Goal: Information Seeking & Learning: Learn about a topic

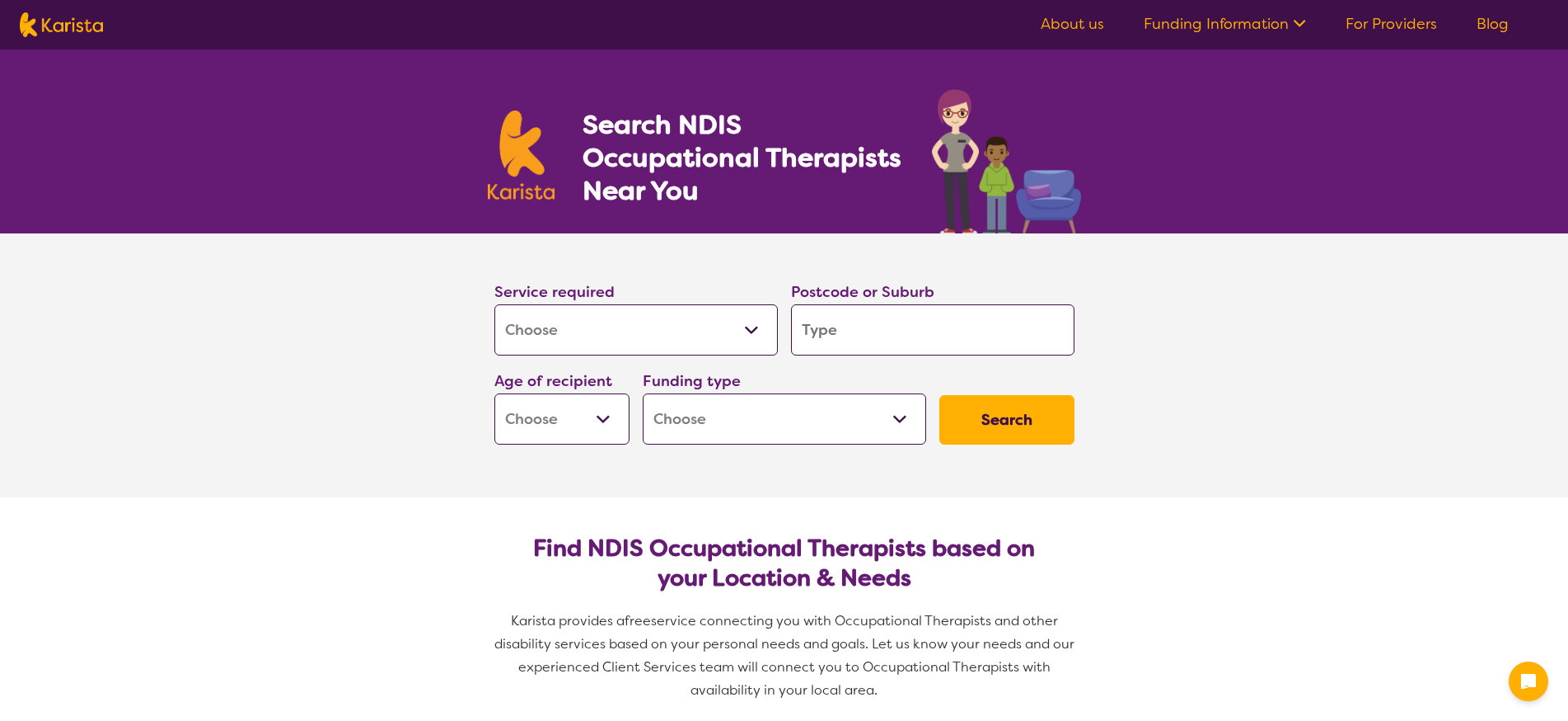
select select "[MEDICAL_DATA]"
click at [960, 340] on input "search" at bounding box center [932, 329] width 283 height 51
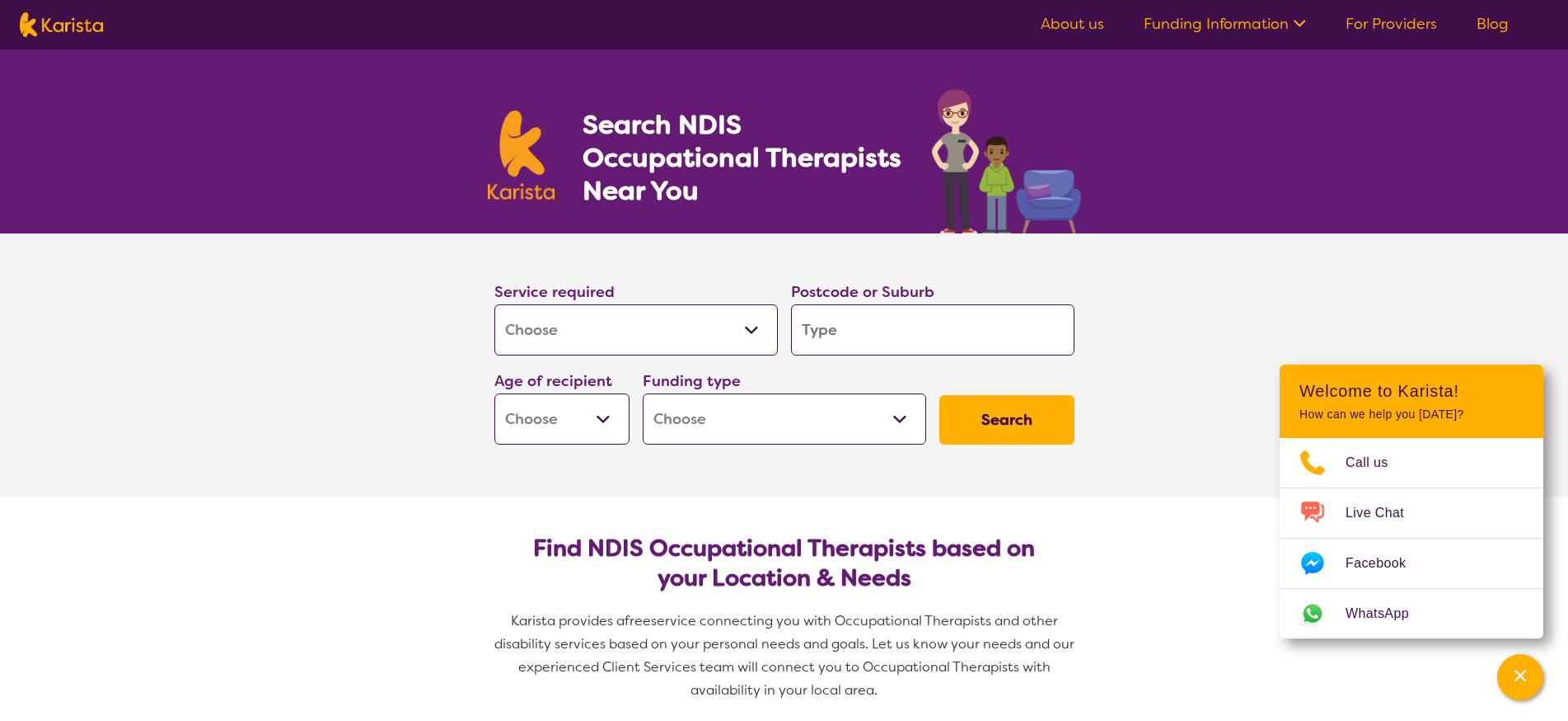
type input "B"
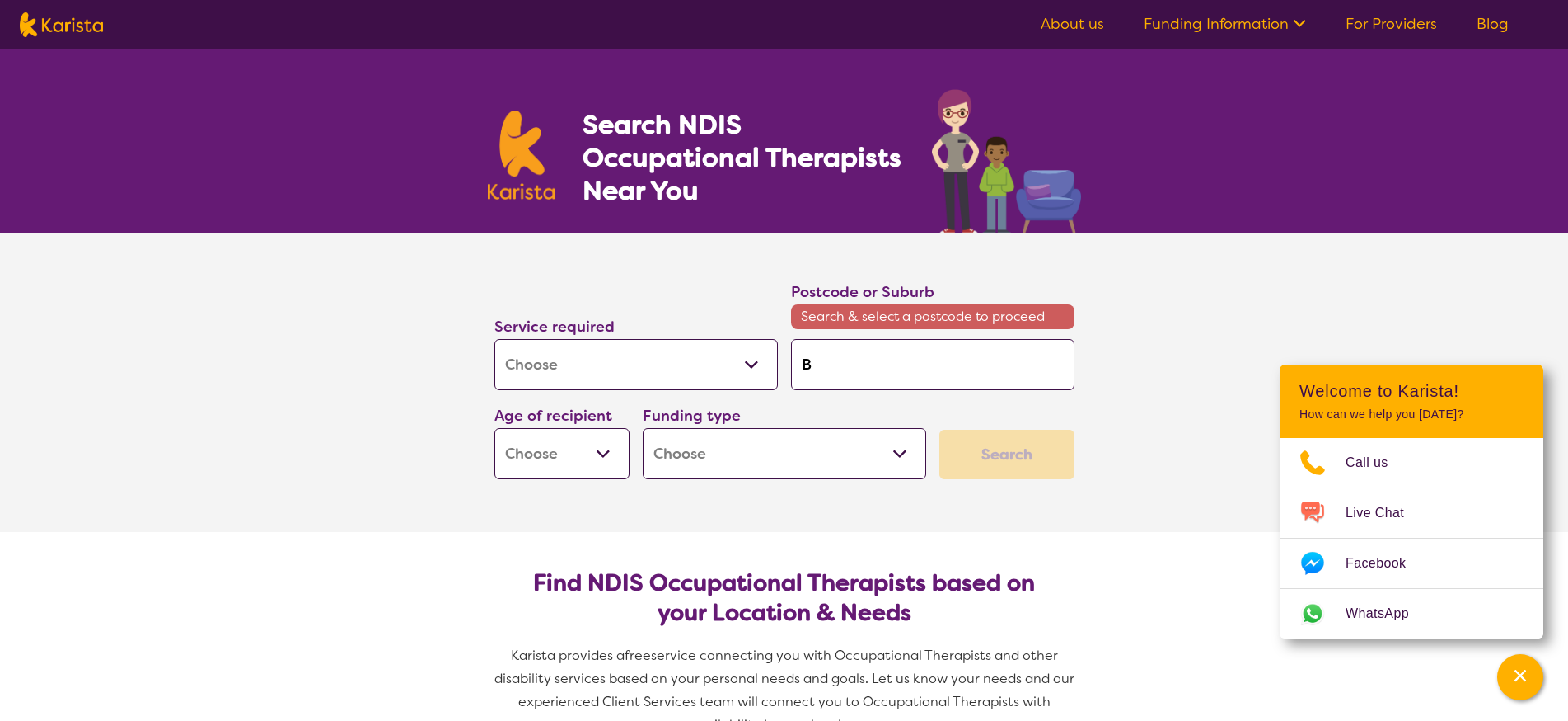
click at [860, 363] on input "B" at bounding box center [932, 364] width 283 height 51
type input "Bo"
type input "Bom"
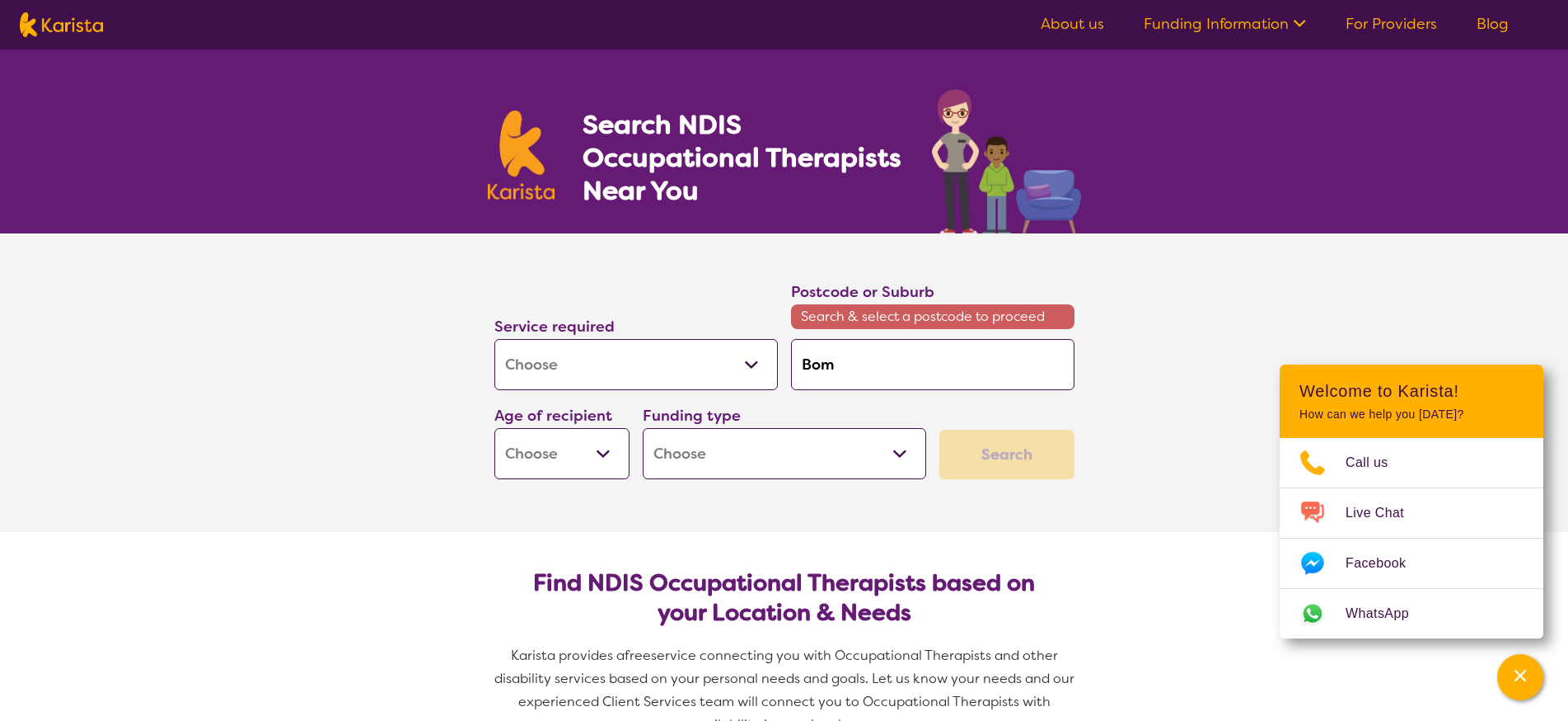
type input "Bomb"
type input "Bomba"
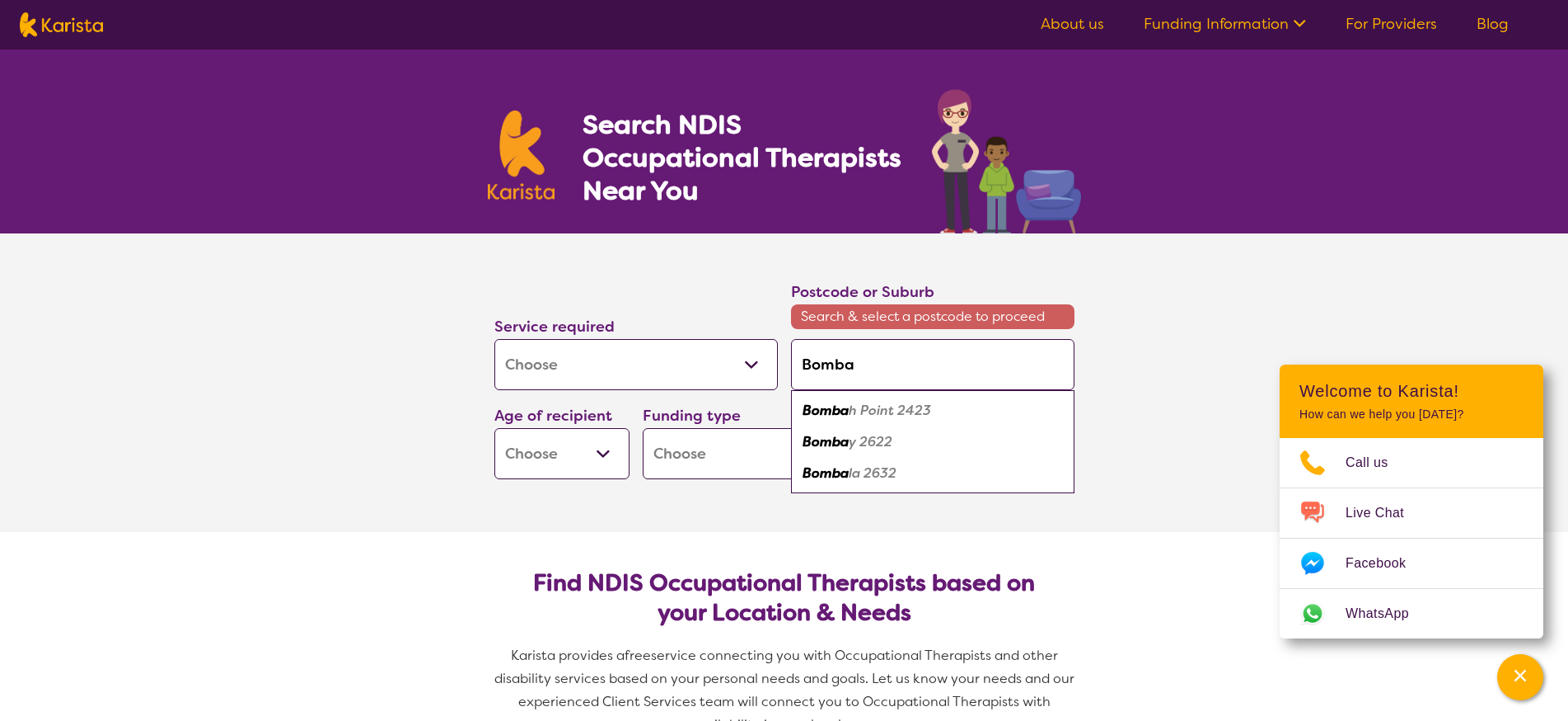
type input "Bombad"
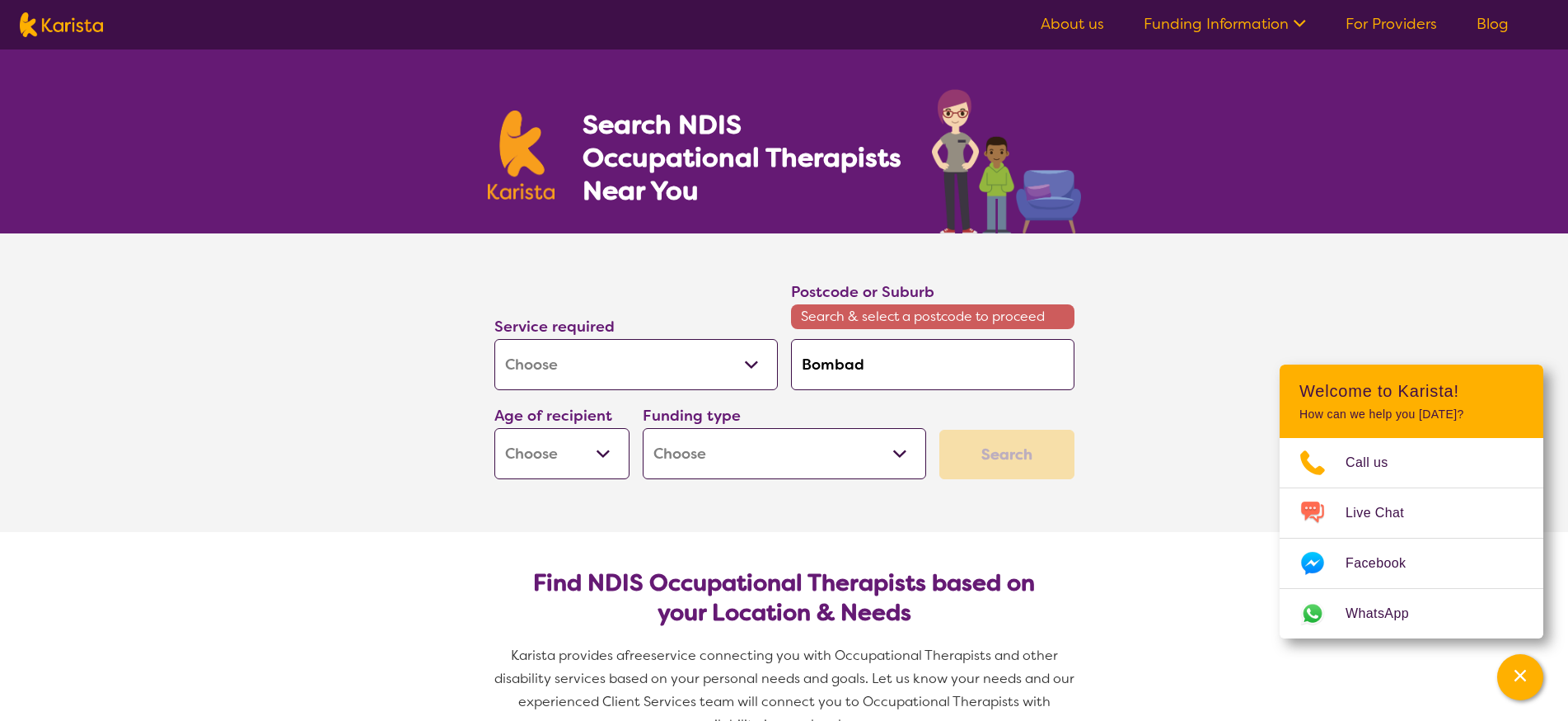
type input "[PERSON_NAME]"
type input "Bombader"
type input "Bombaderr"
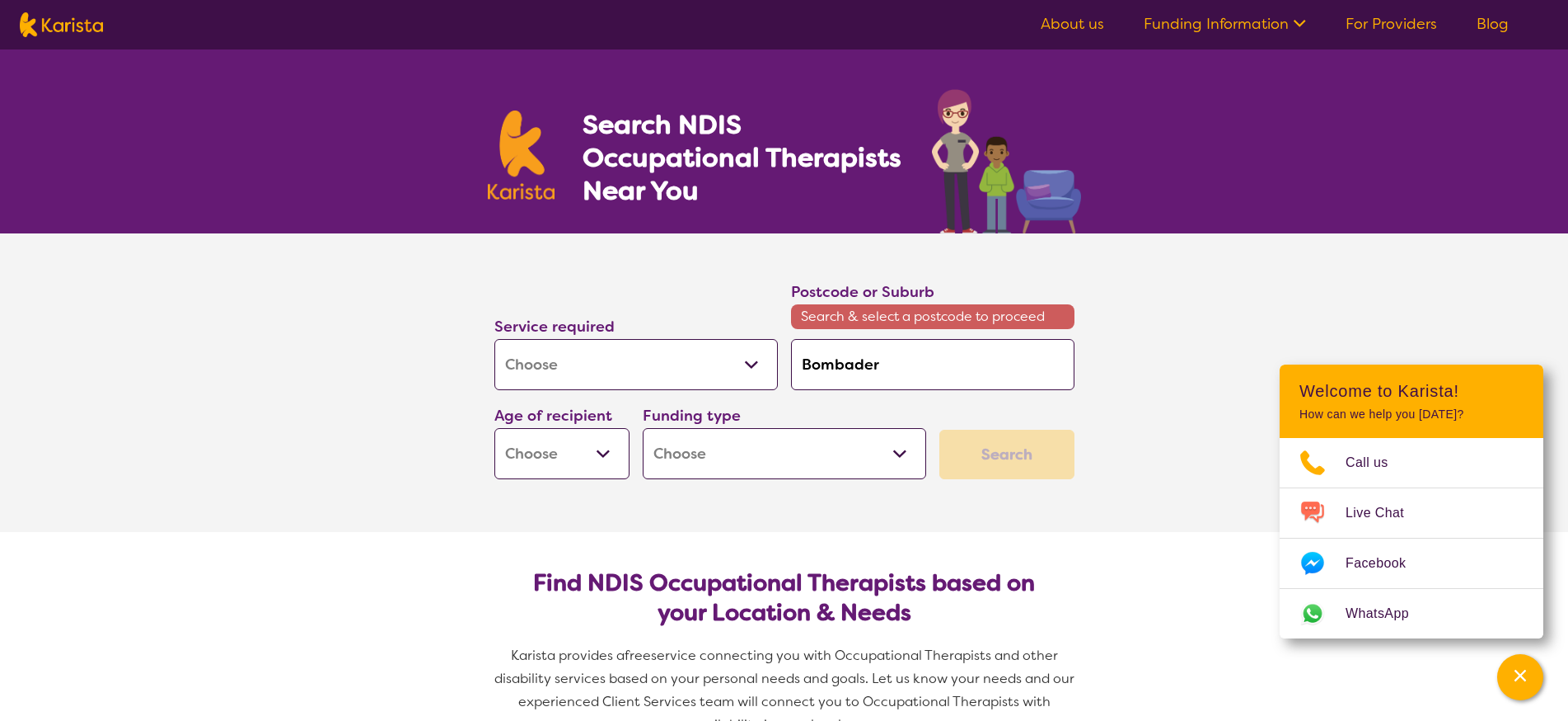
type input "Bombaderr"
type input "Bombaderry"
click at [931, 405] on div "Funding type Home Care Package (HCP) National Disability Insurance Scheme (NDIS…" at bounding box center [784, 441] width 297 height 89
click at [1387, 312] on section "Service required Allied Health Assistant Assessment ([MEDICAL_DATA] or [MEDICAL…" at bounding box center [784, 382] width 1568 height 299
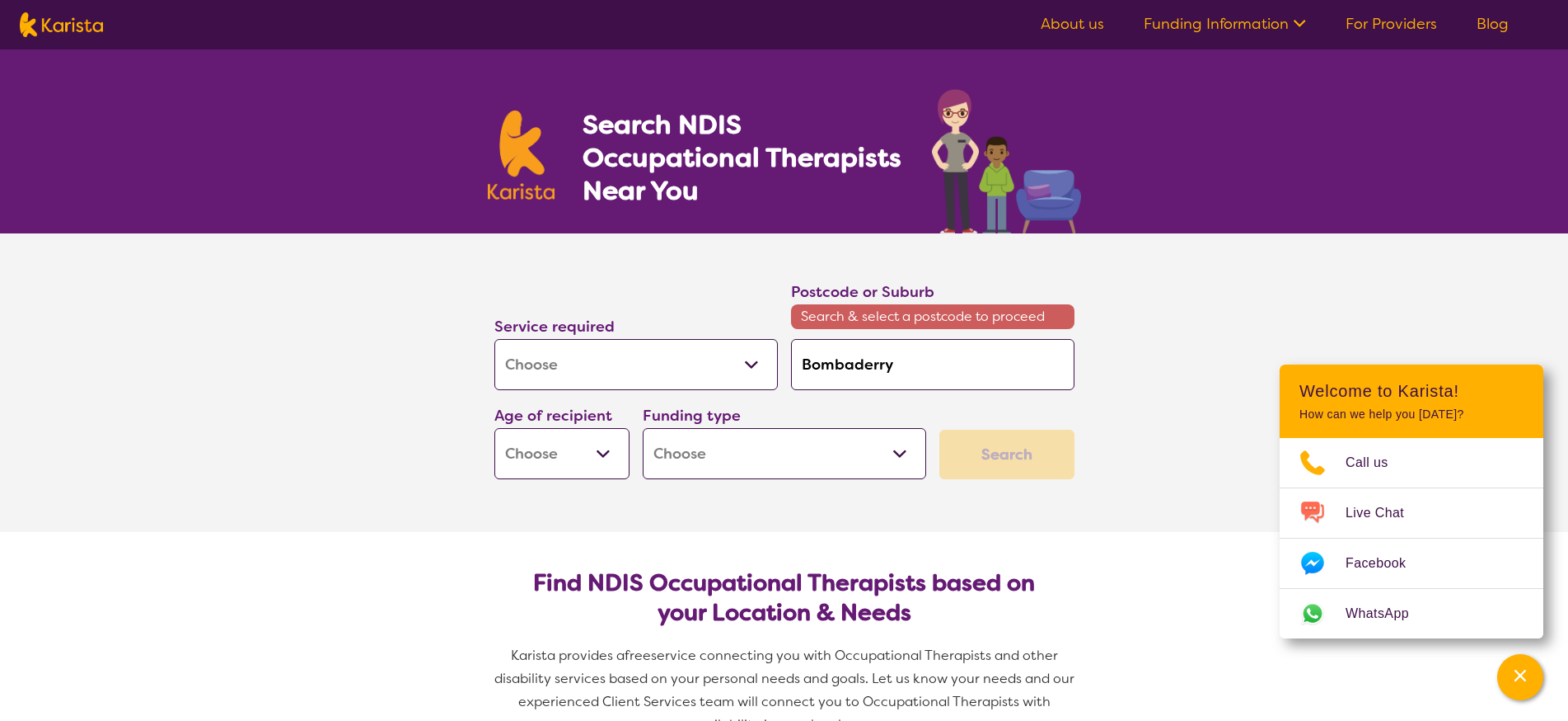
drag, startPoint x: 981, startPoint y: 374, endPoint x: 734, endPoint y: 348, distance: 248.4
click at [734, 348] on div "Service required Allied Health Assistant Assessment ([MEDICAL_DATA] or [MEDICAL…" at bounding box center [784, 379] width 593 height 213
type input "N"
type input "No"
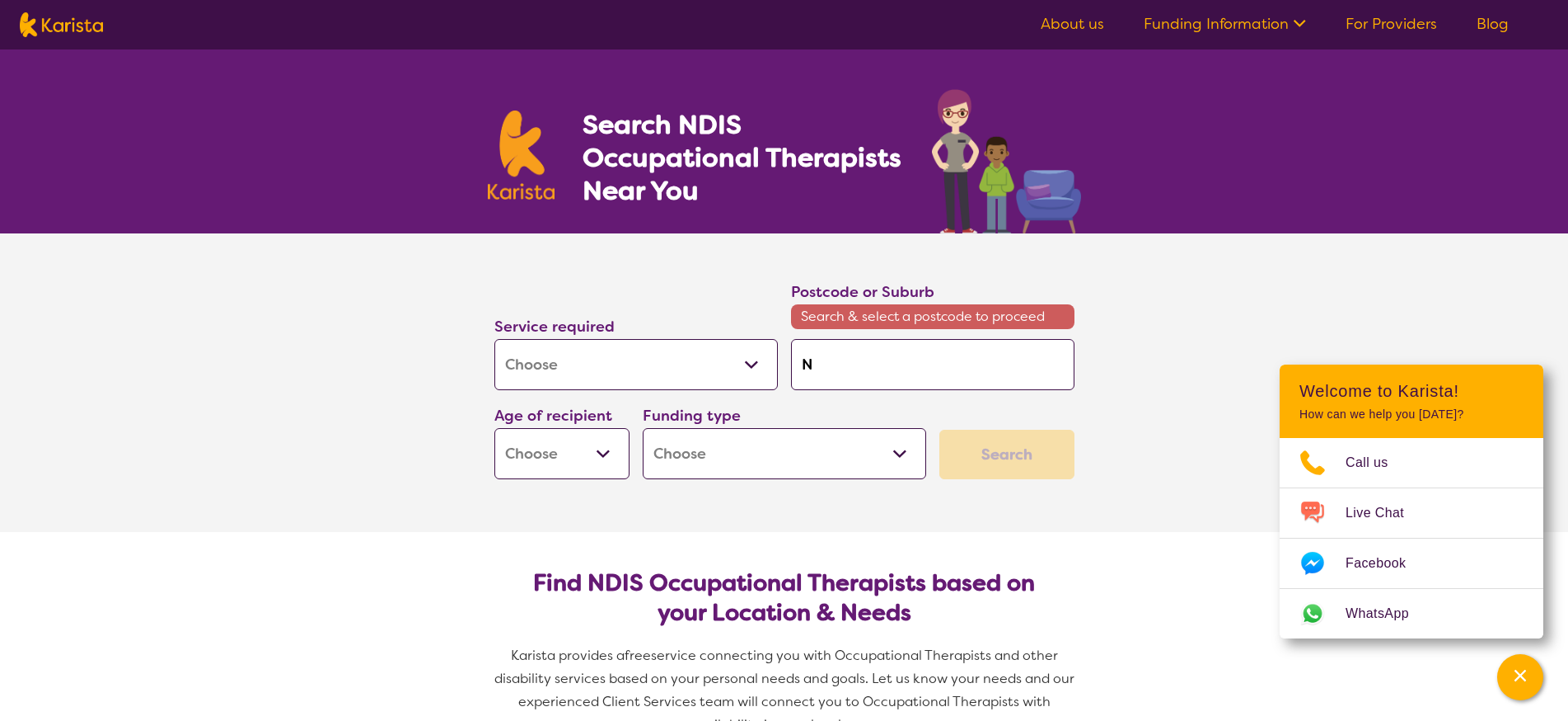
type input "No"
type input "Now"
type input "Nowr"
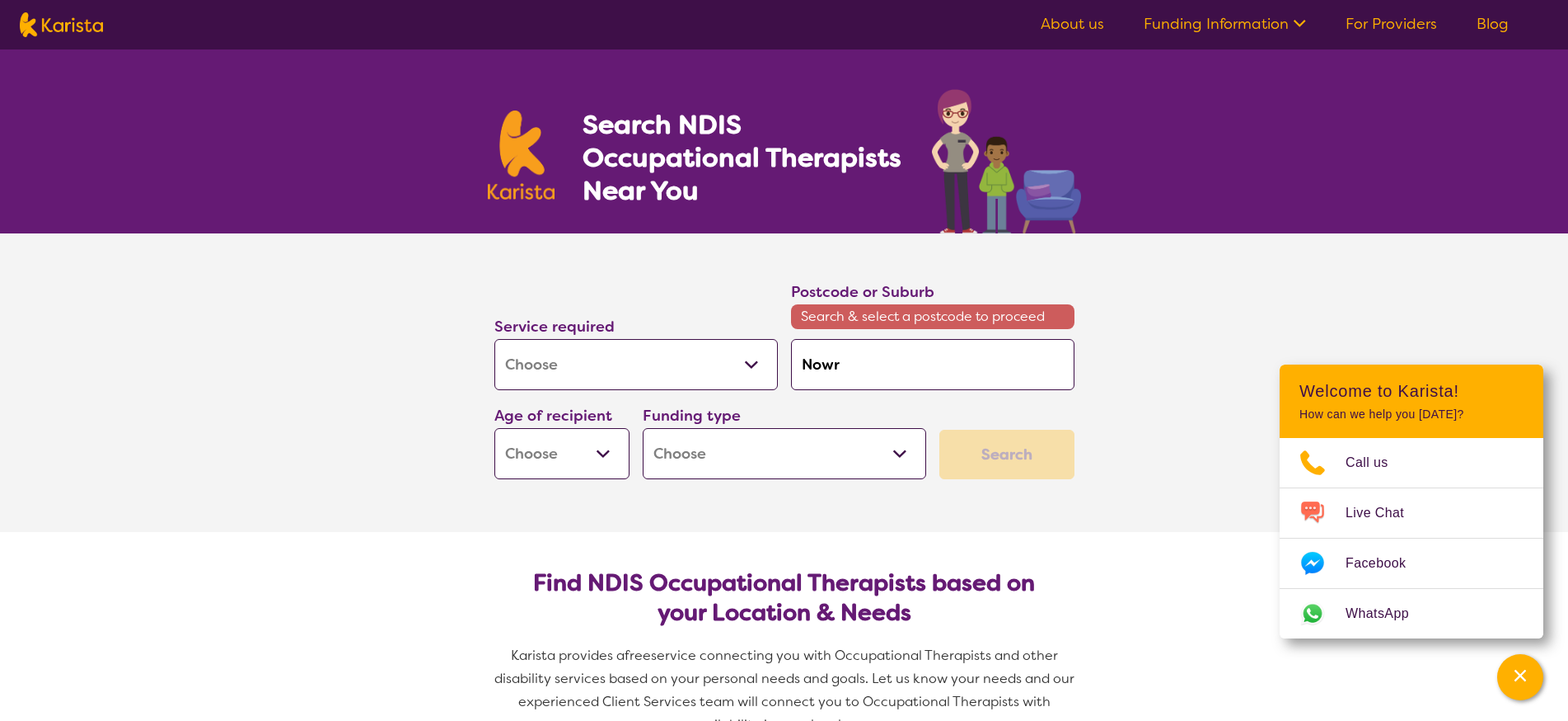
type input "Nowra"
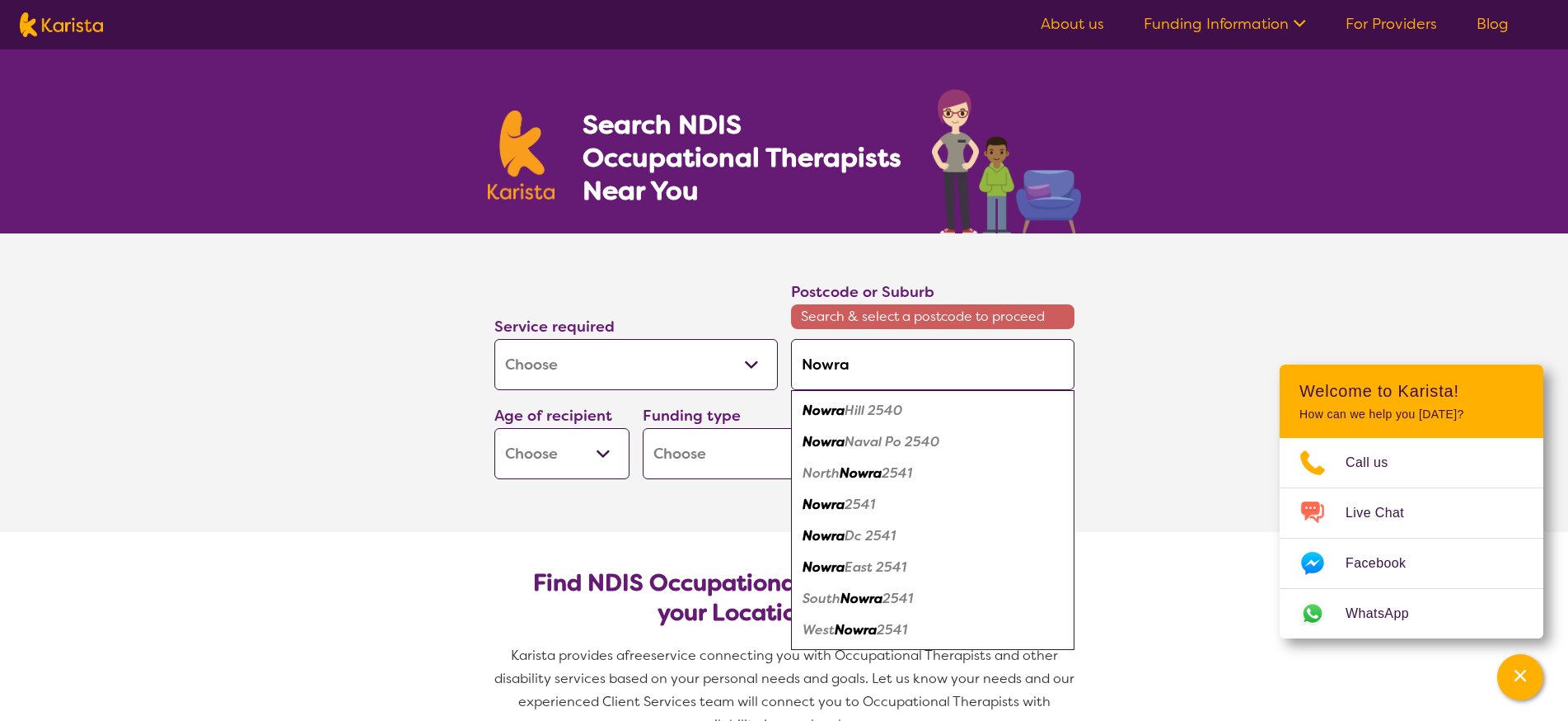
type input "Nowr"
type input "Now"
type input "No"
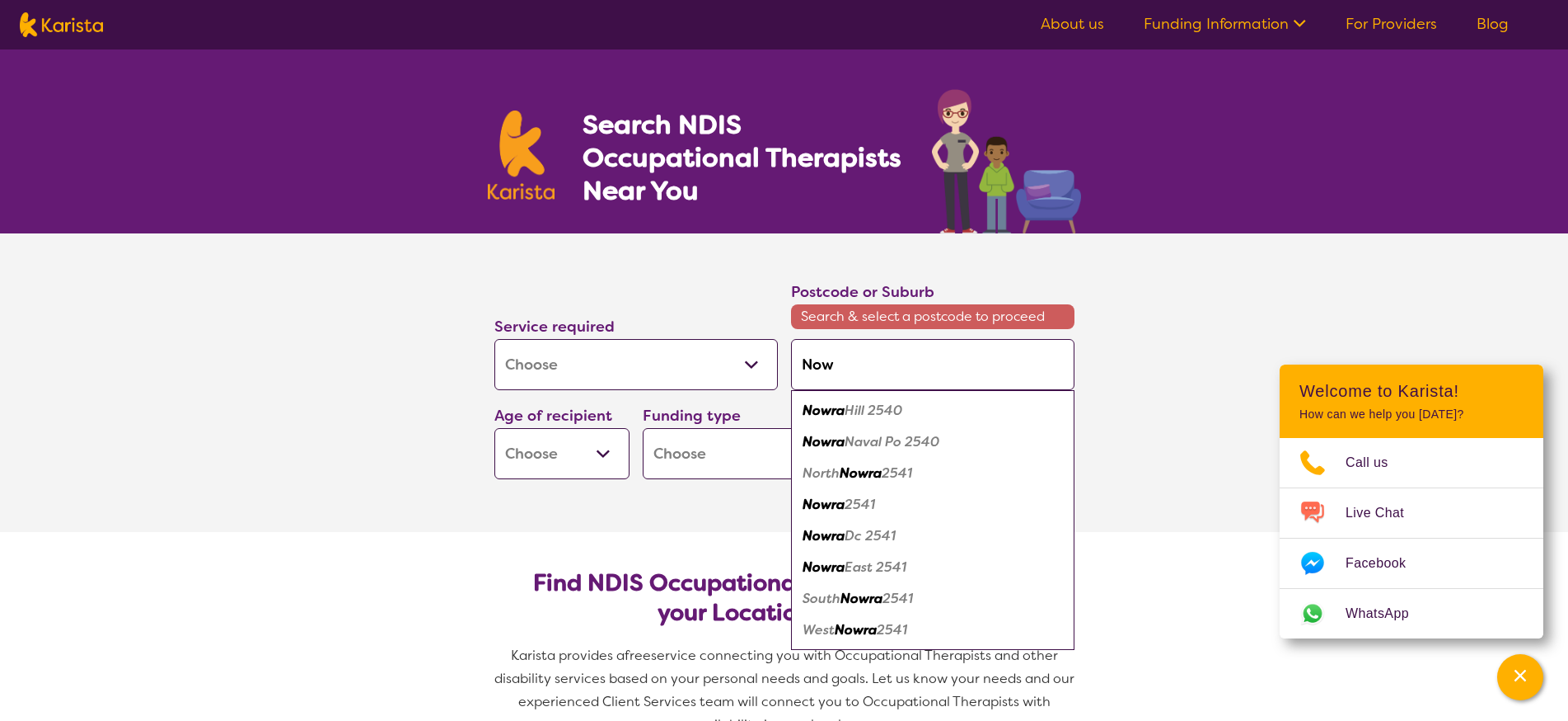
type input "No"
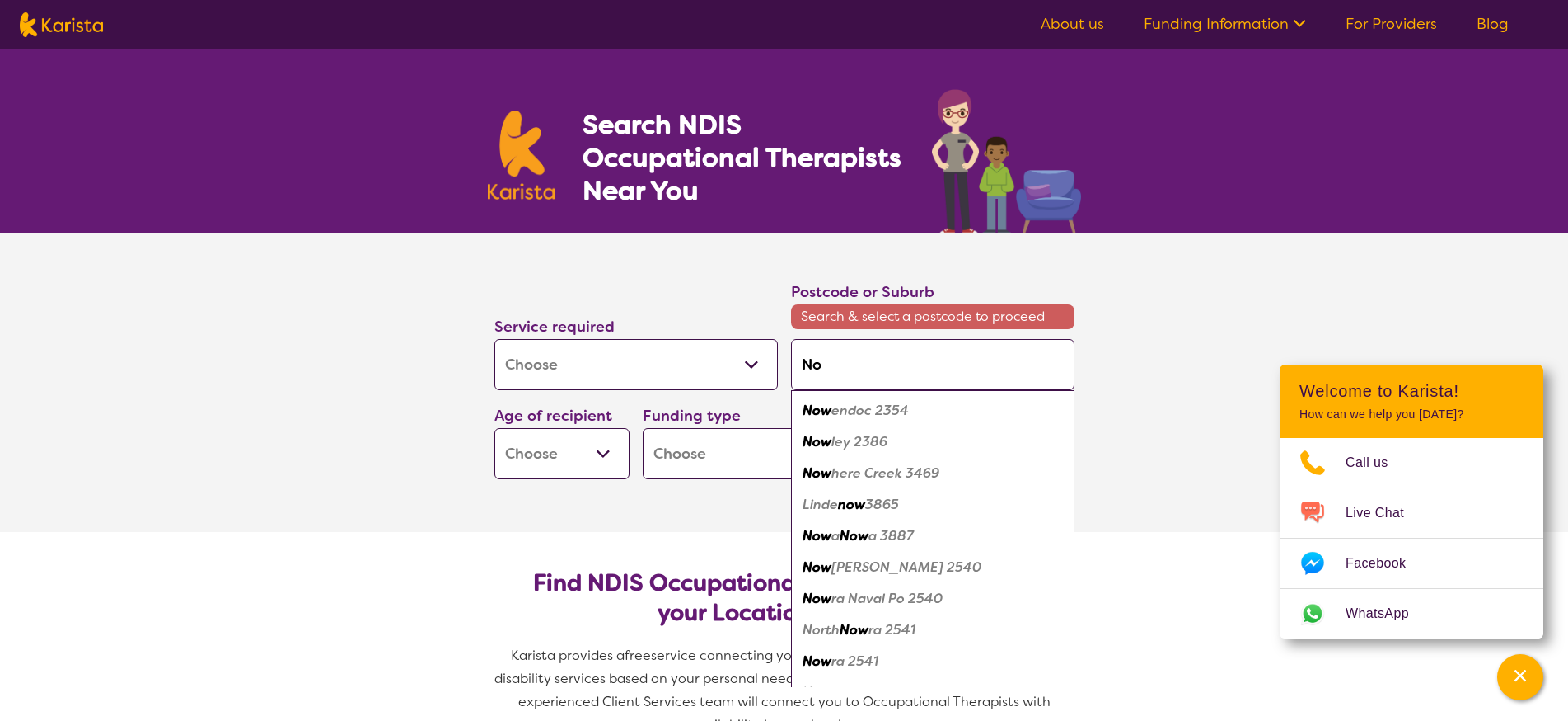
type input "N"
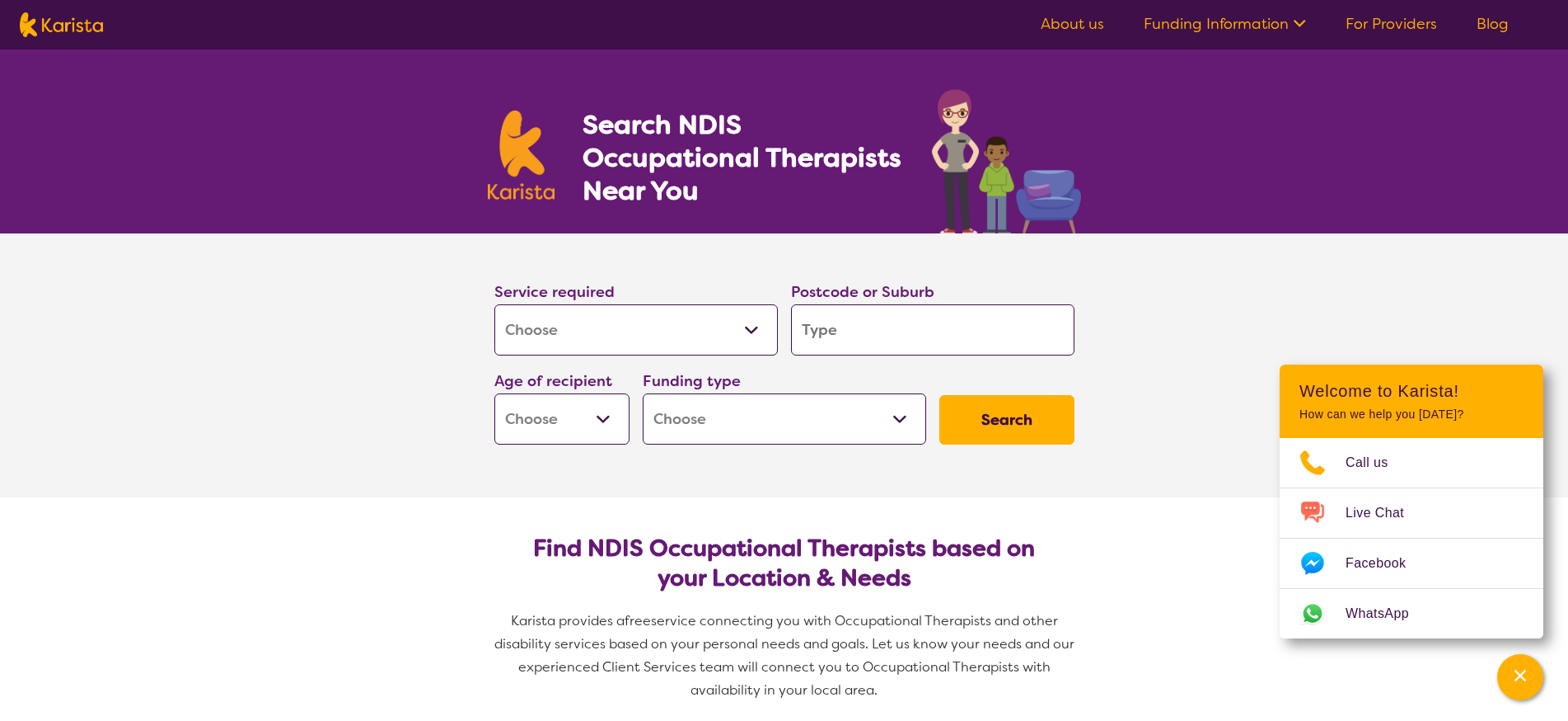
type input "B"
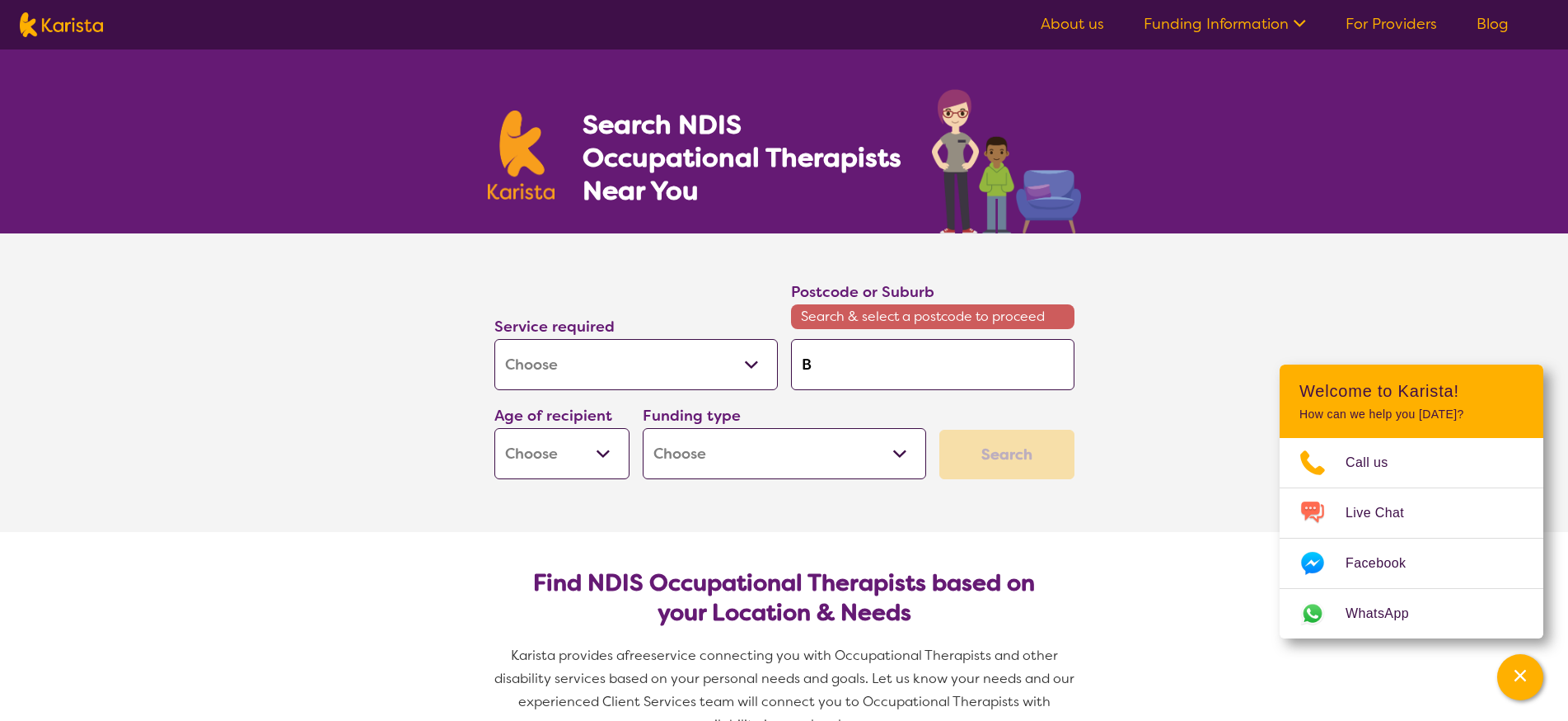
type input "Bo"
type input "Bom"
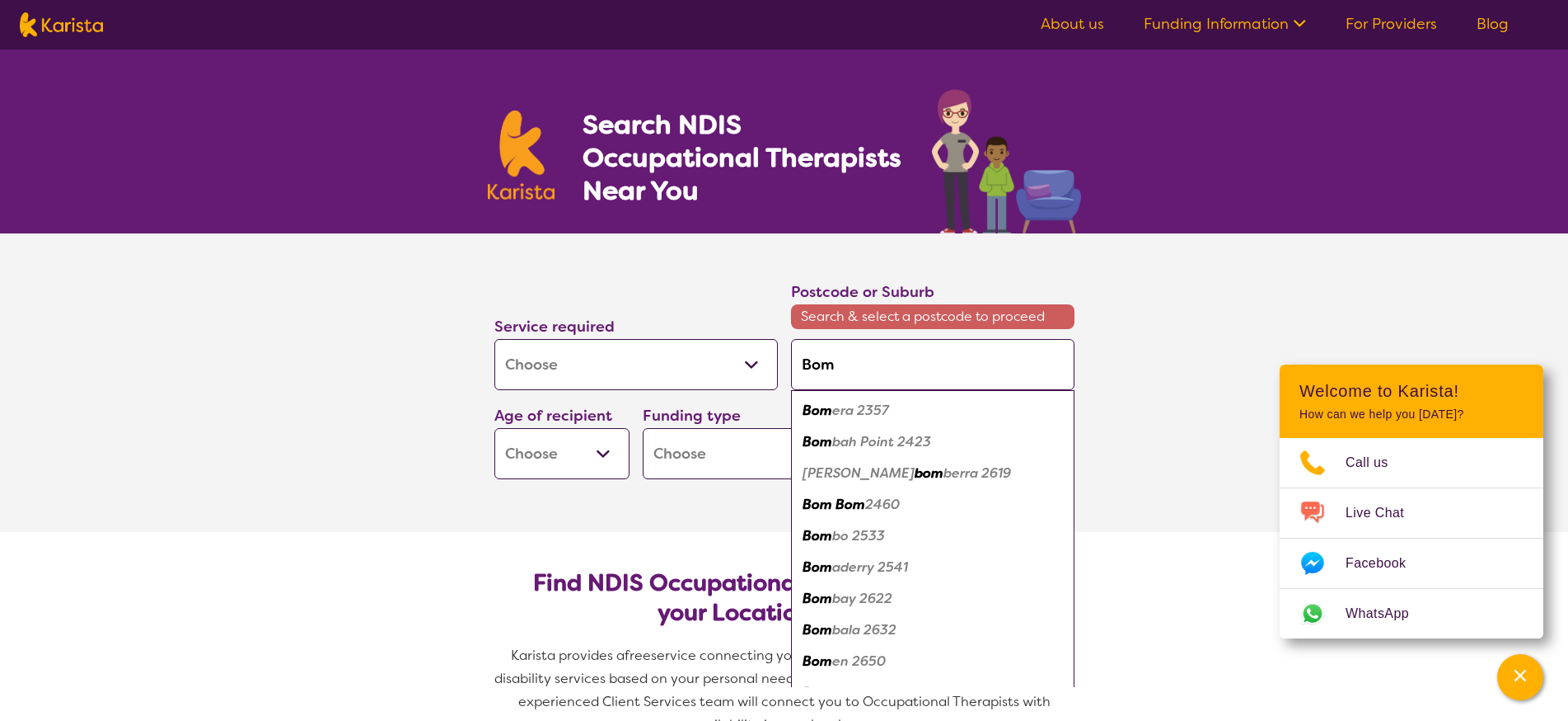
type input "Bomb"
type input "Bomba"
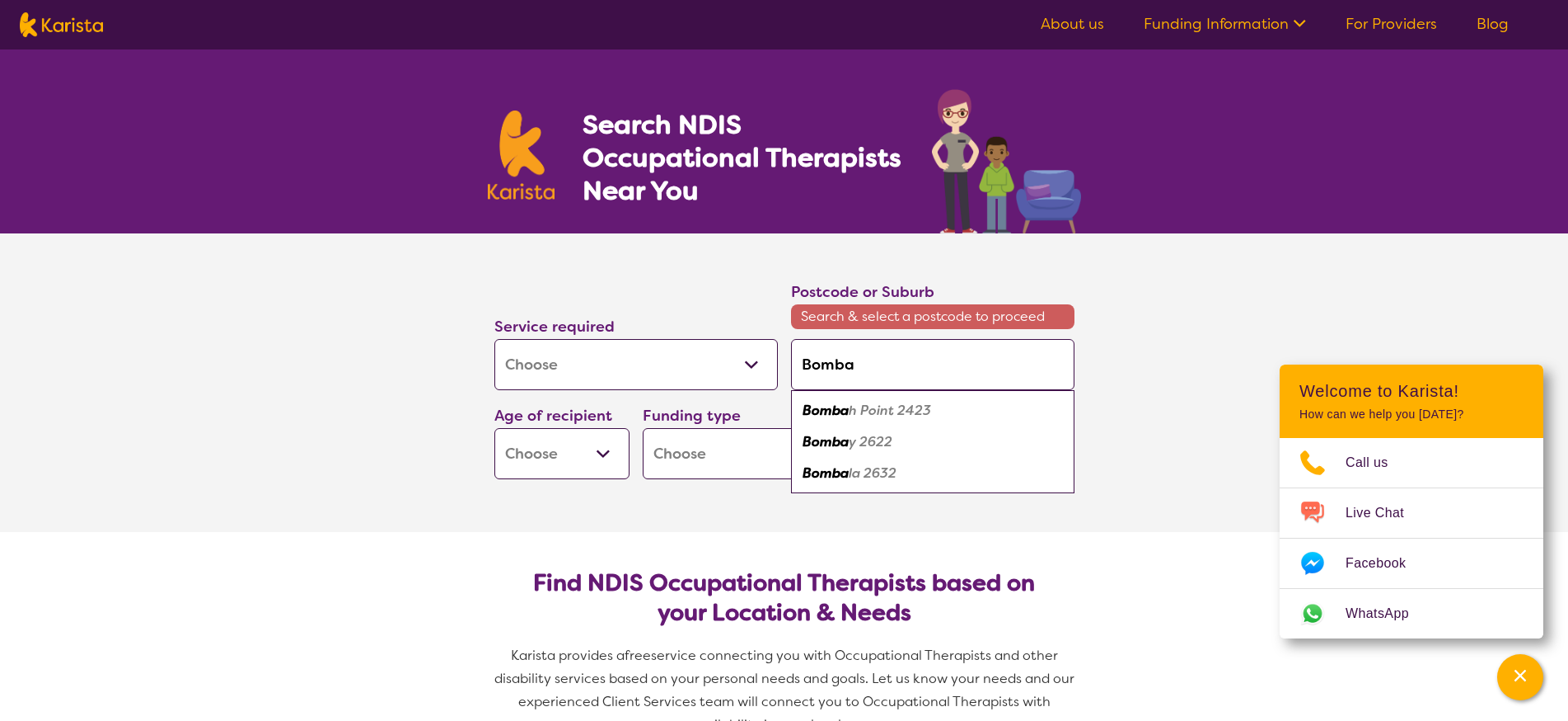
type input "Bomb"
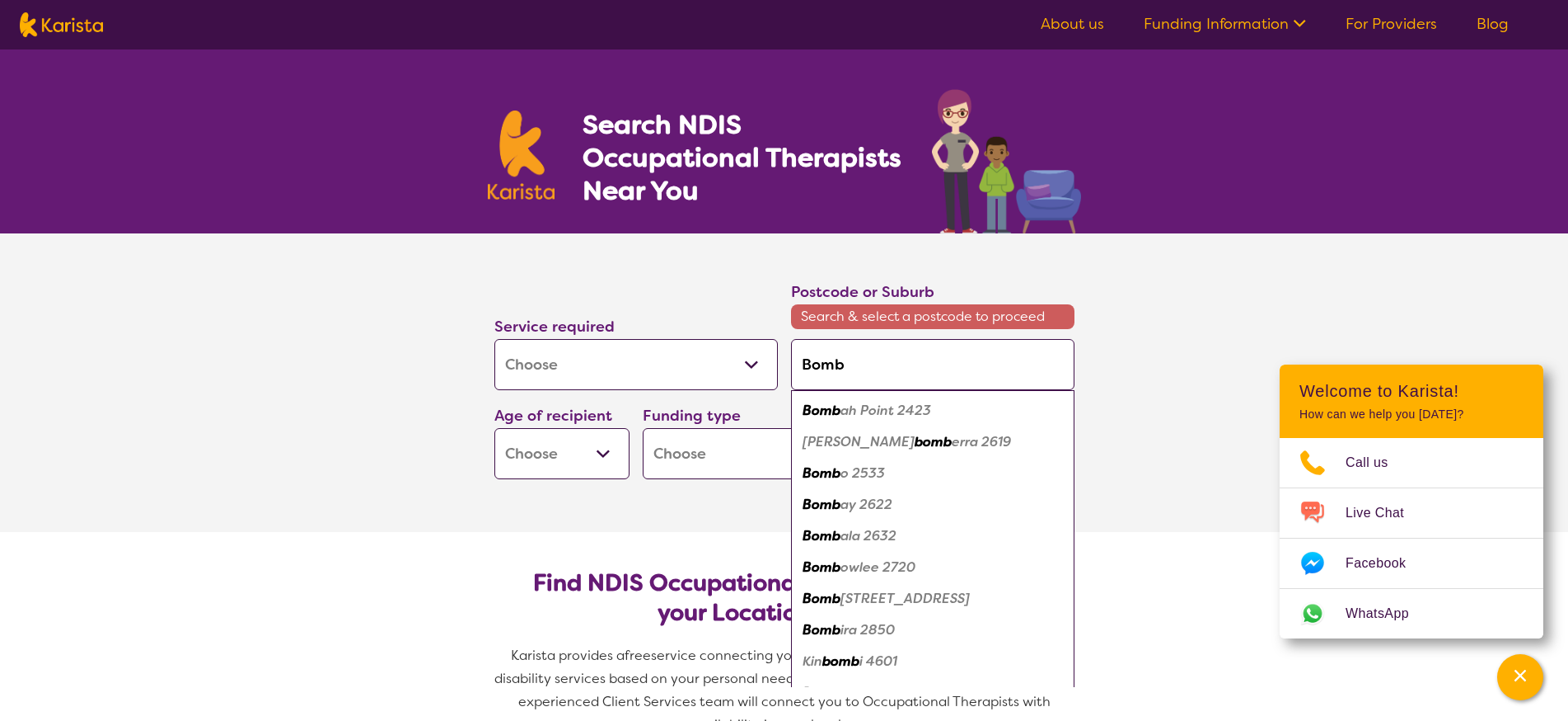
type input "Bombe"
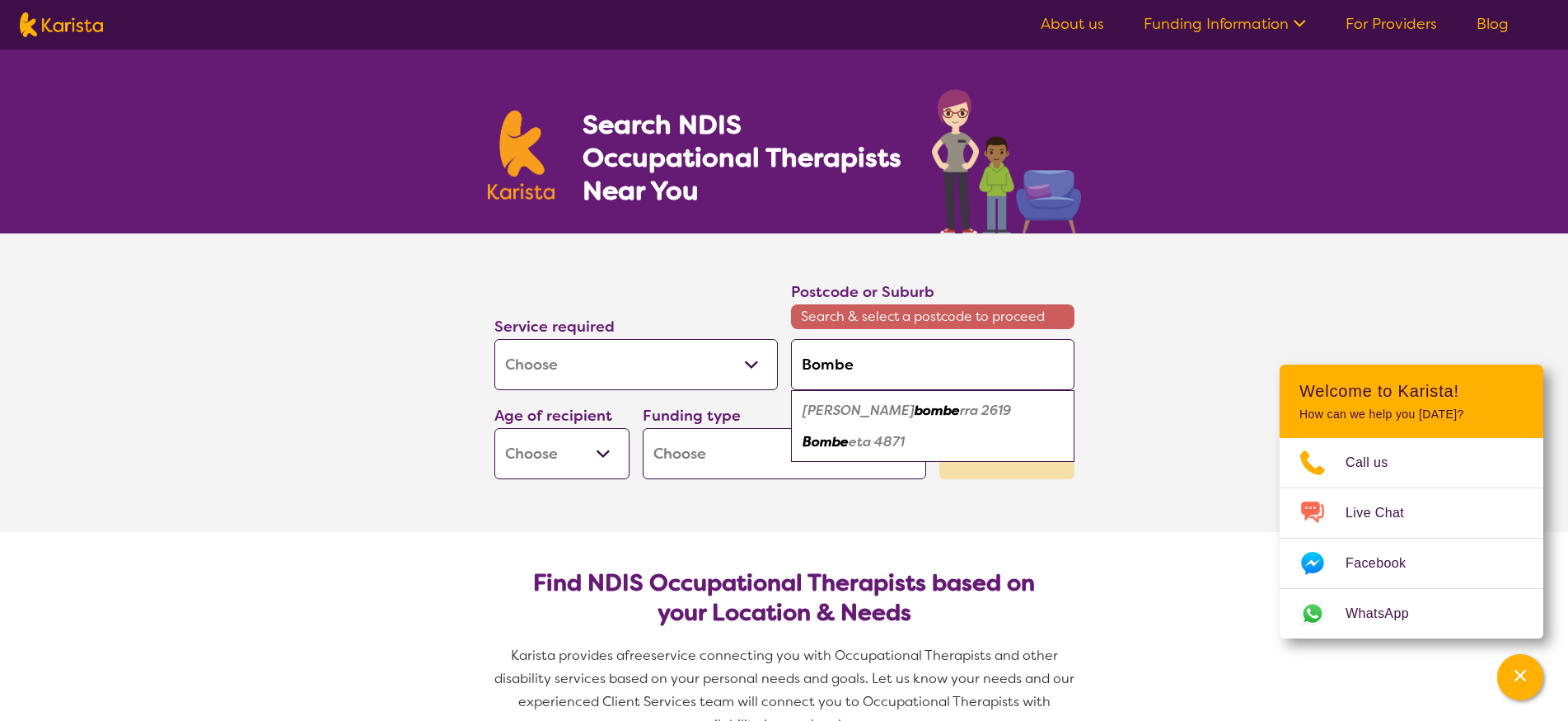
type input "Bomb"
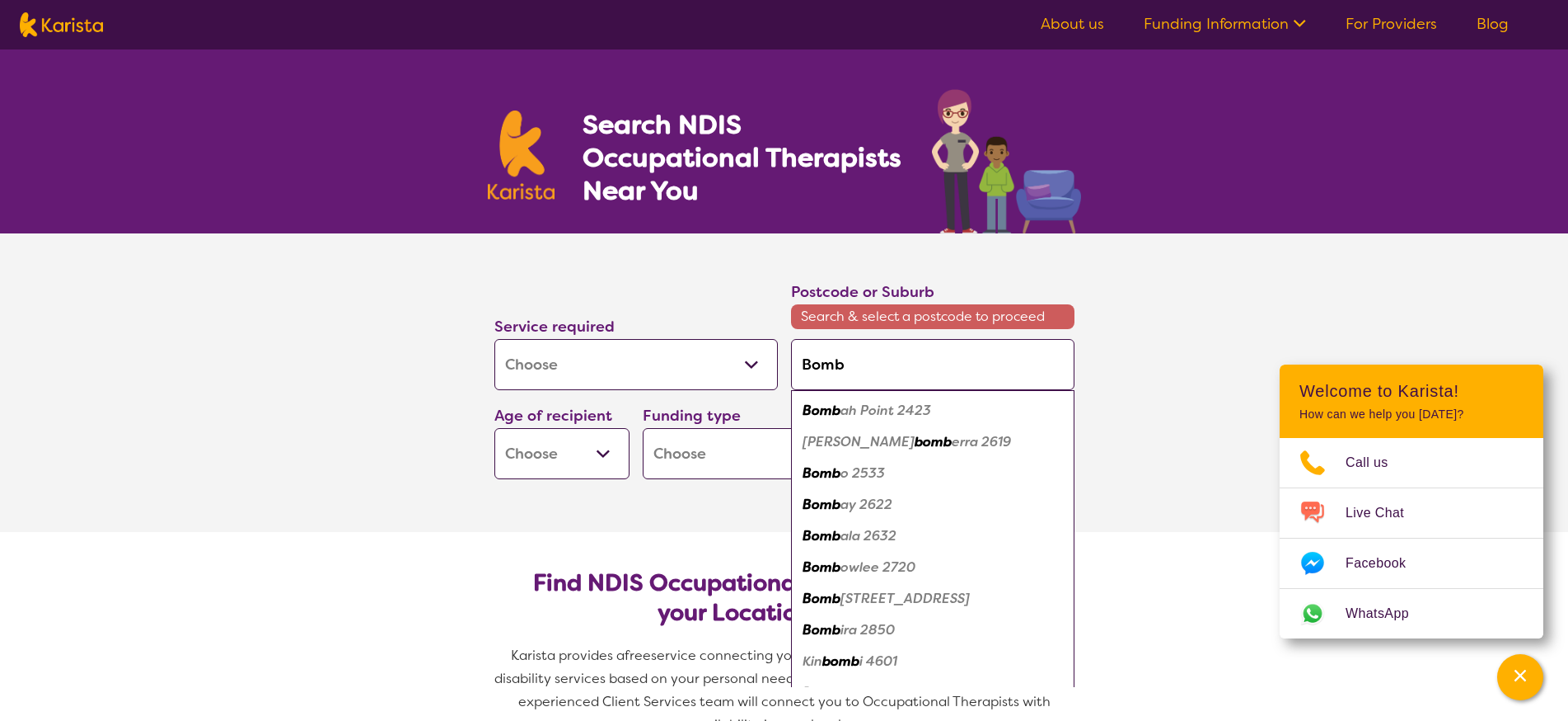
type input "Bombi"
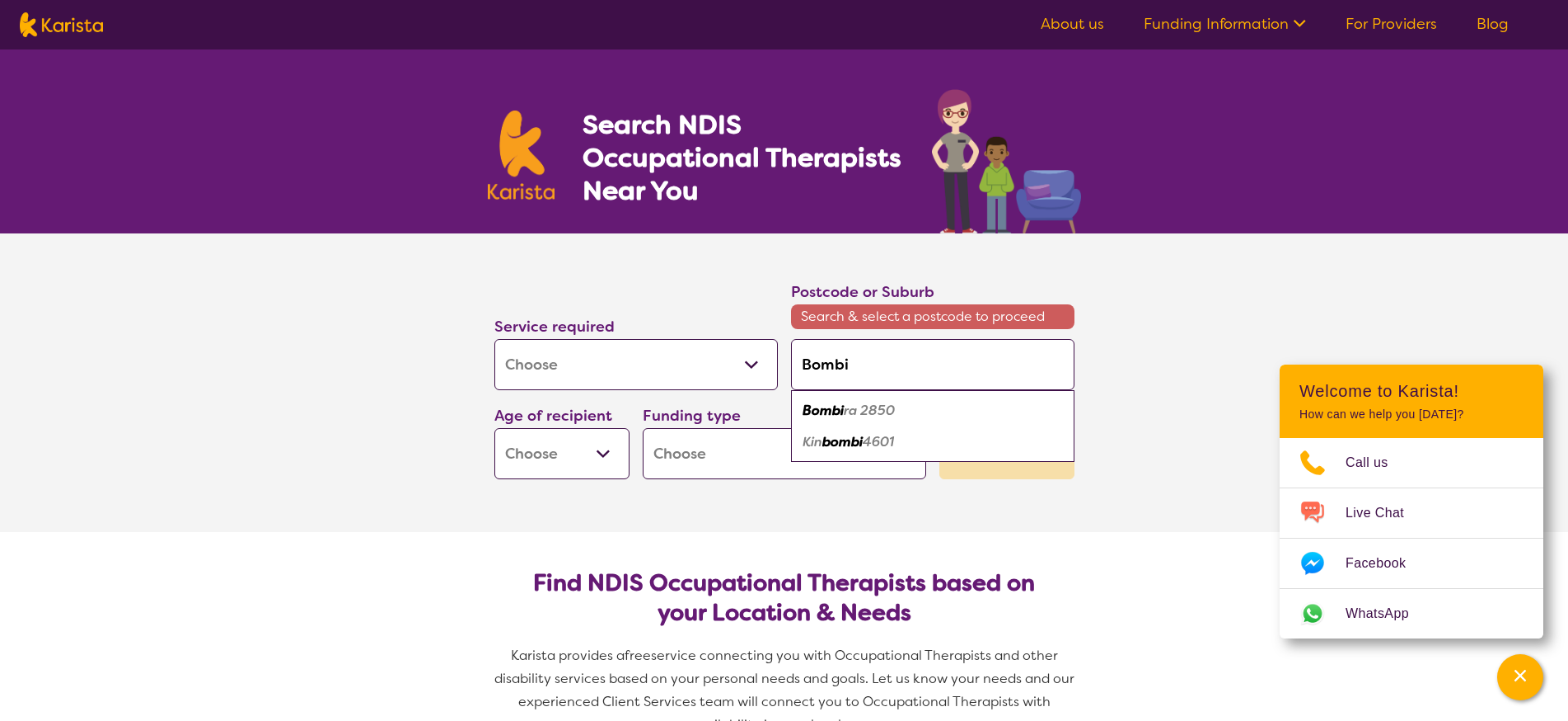
type input "Bomb"
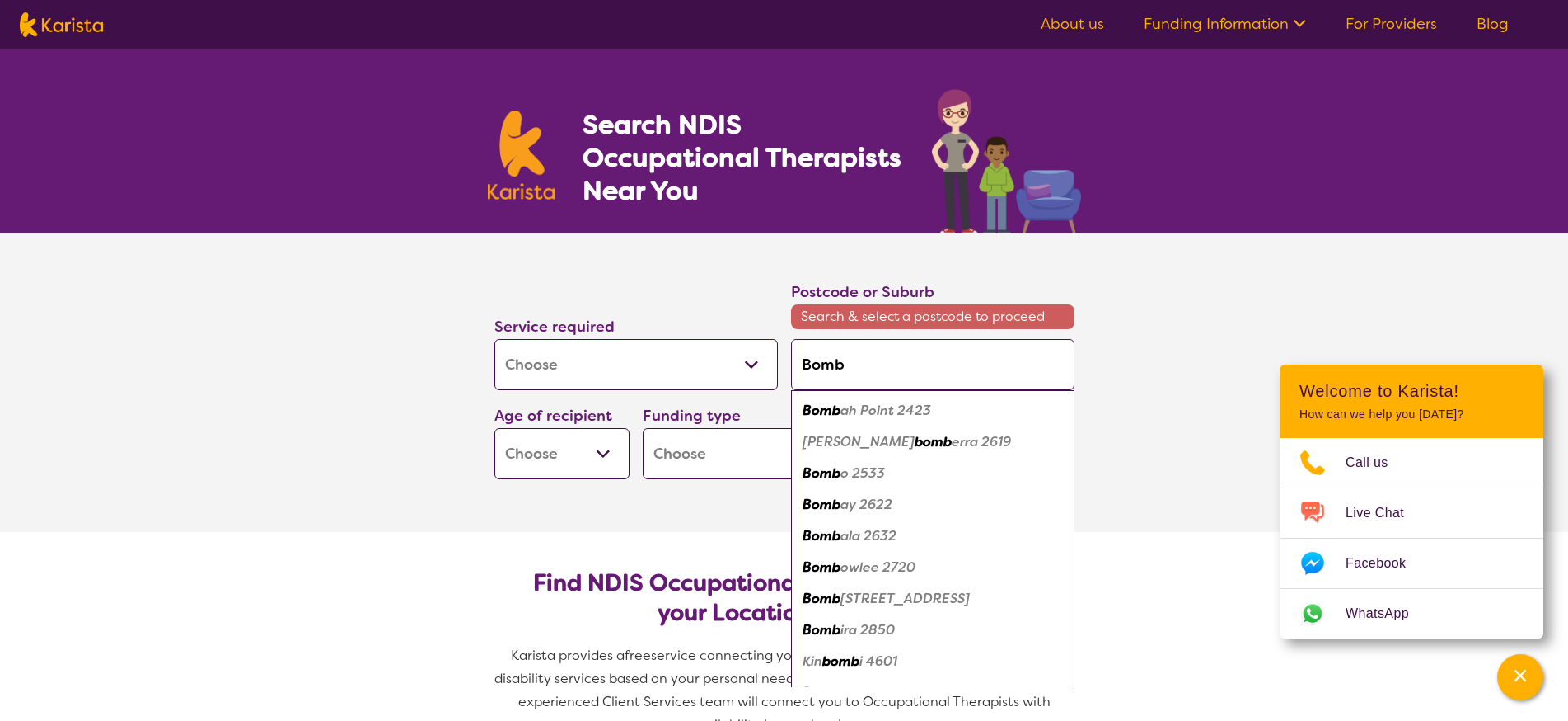
type input "Bombe"
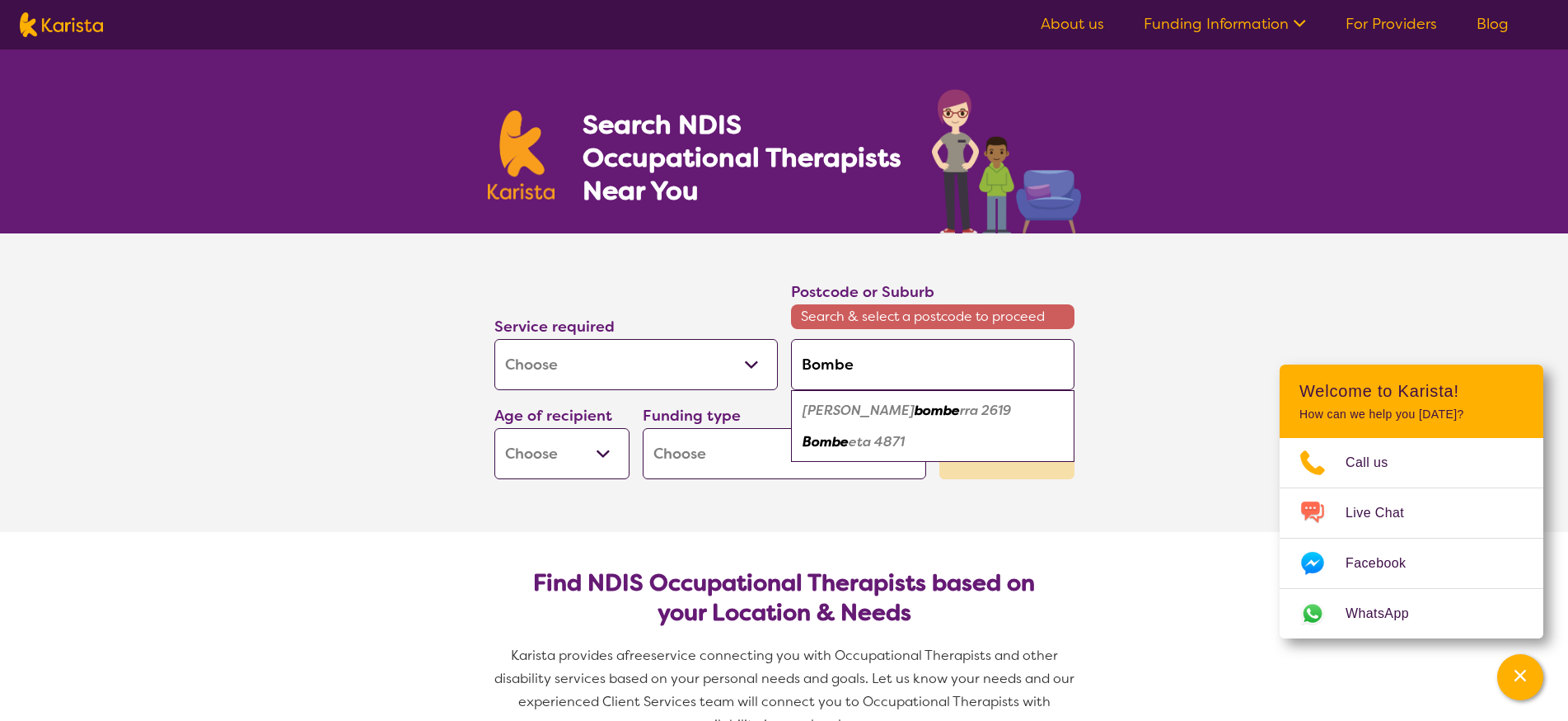
type input "Bomb"
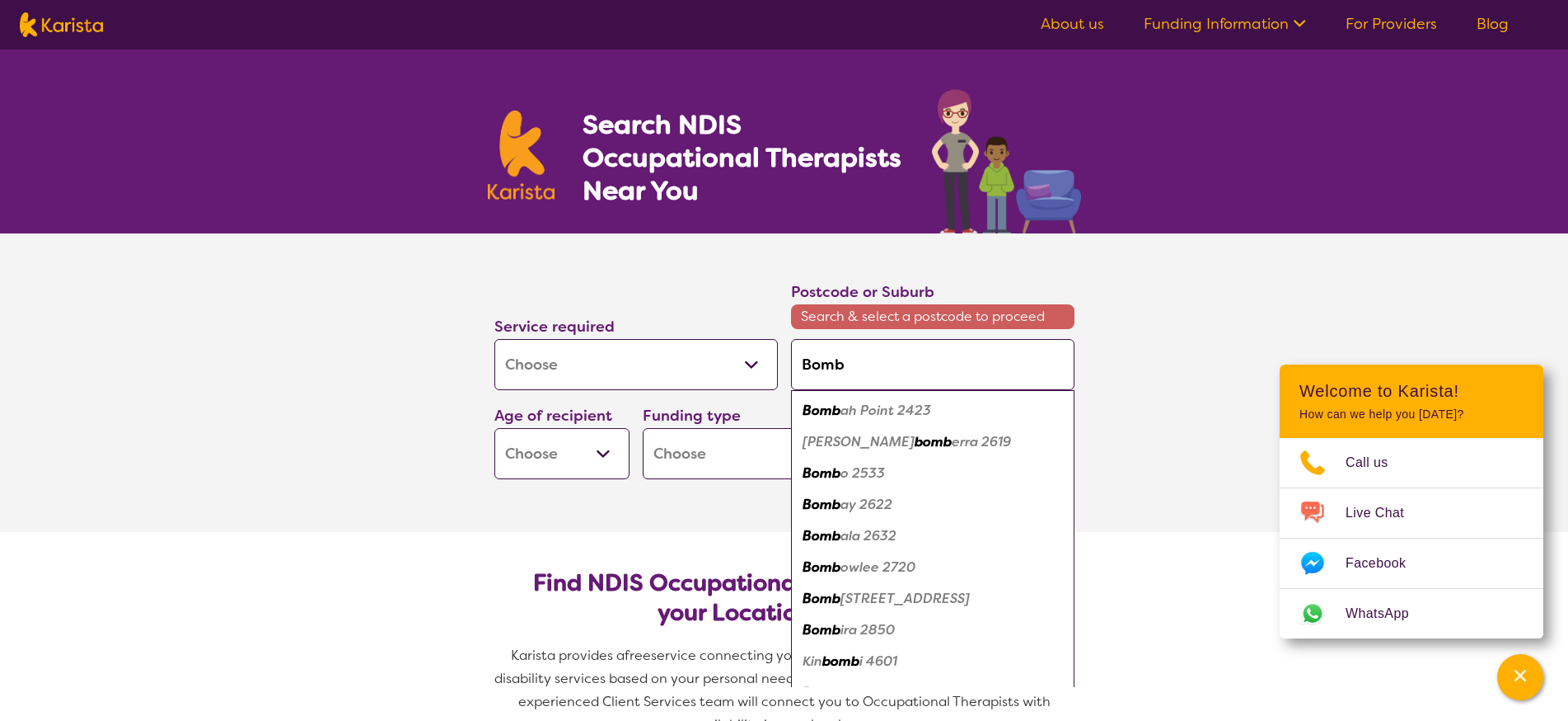
type input "Bombo"
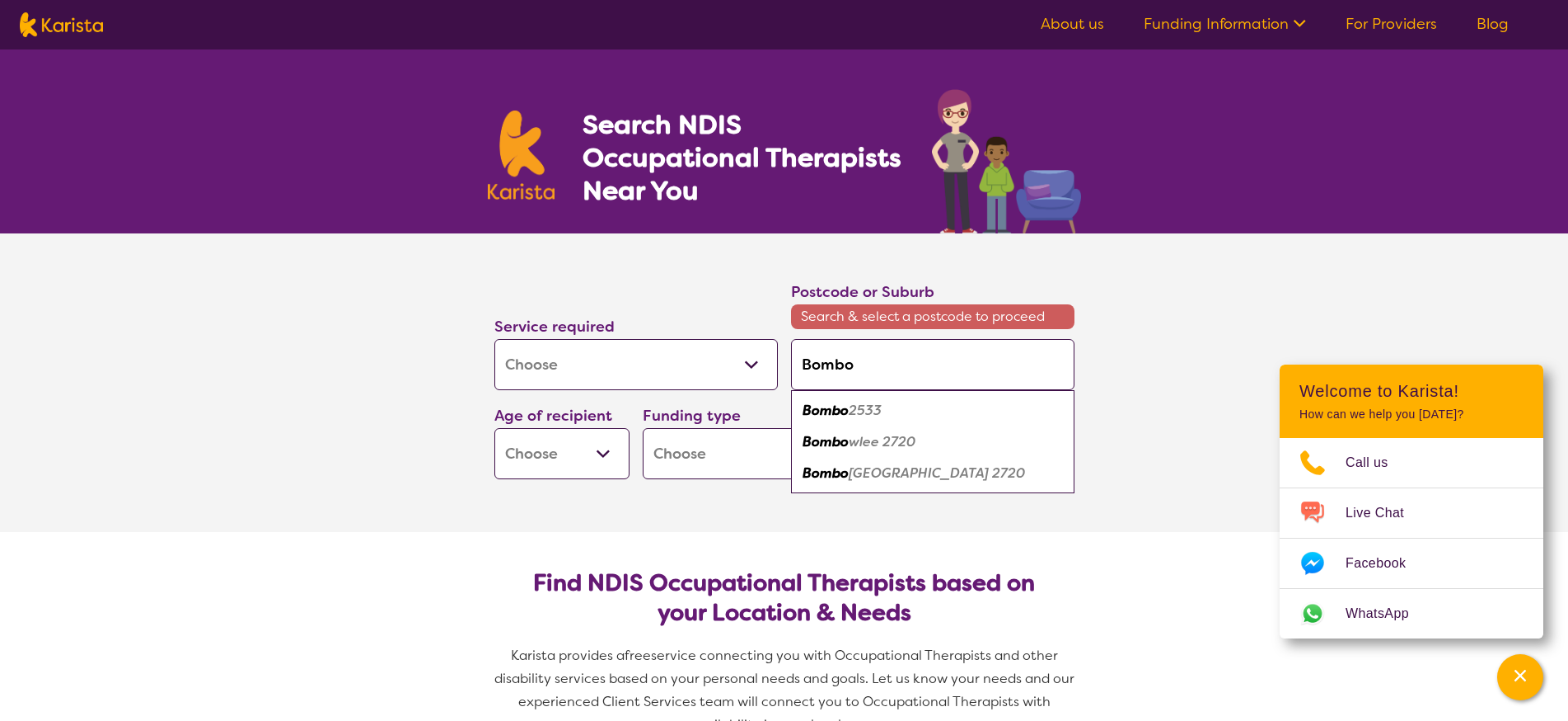
type input "Bomb"
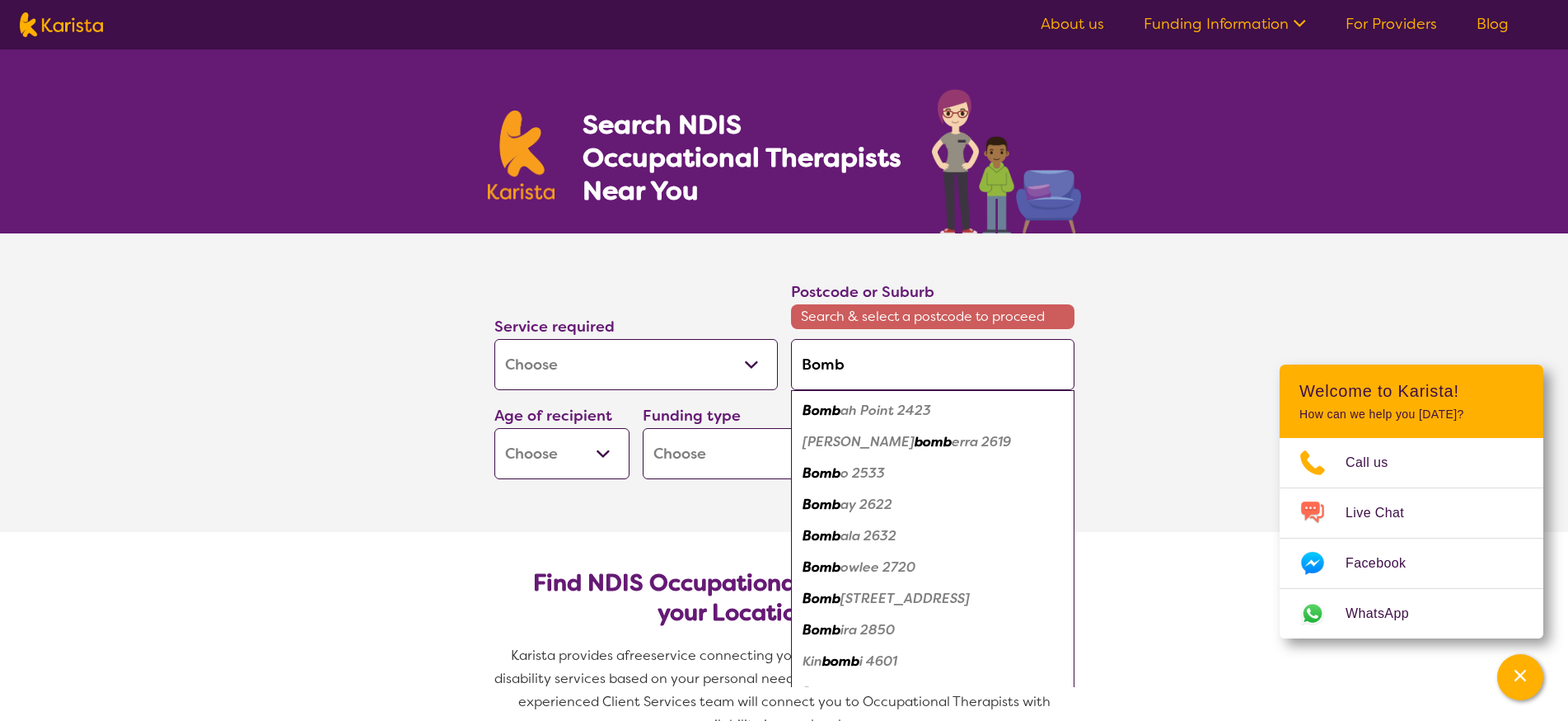
type input "Bom"
type input "Bo"
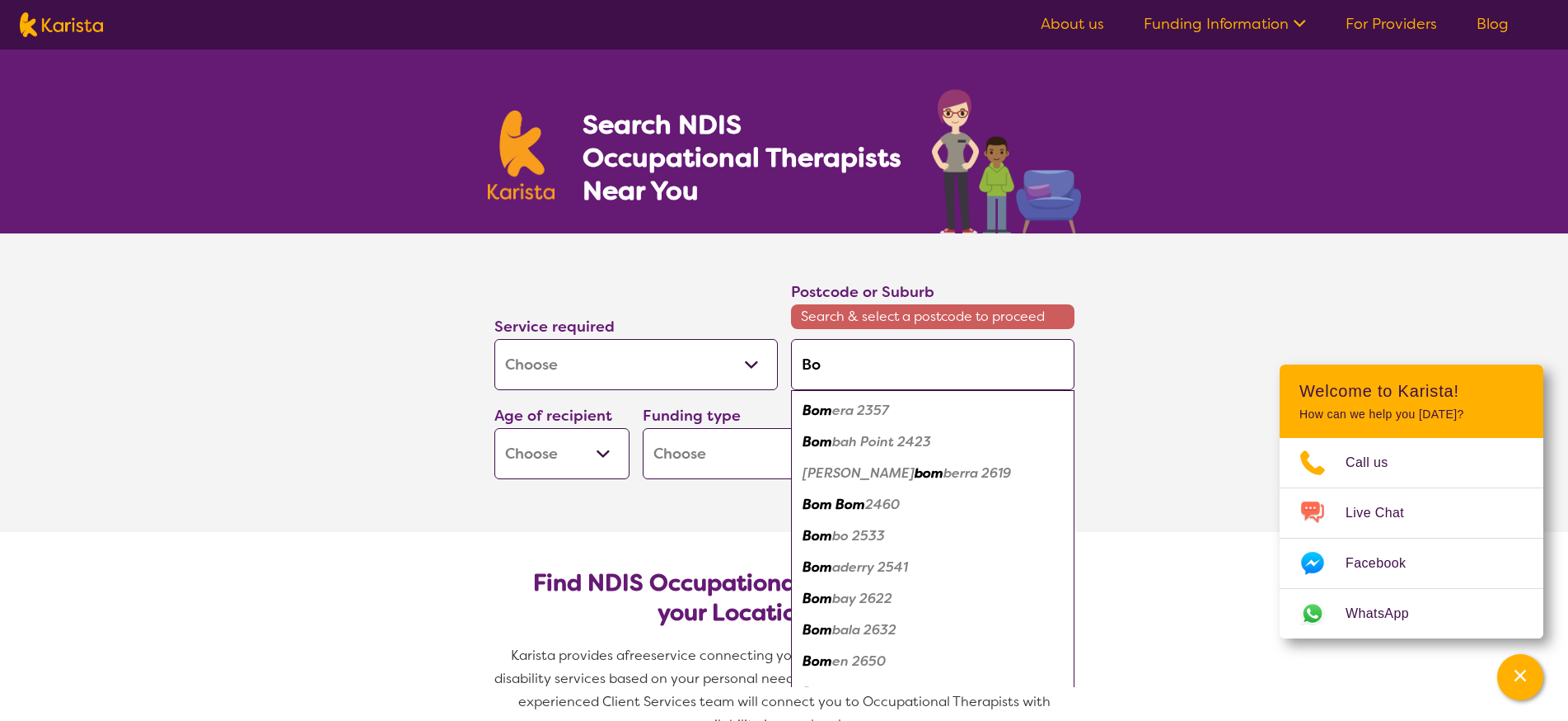
type input "B"
